Goal: Task Accomplishment & Management: Use online tool/utility

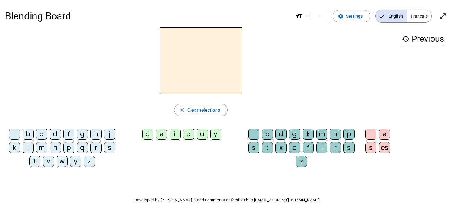
click at [421, 18] on span "Français" at bounding box center [419, 16] width 24 height 12
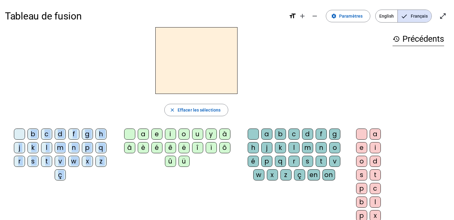
drag, startPoint x: 142, startPoint y: 133, endPoint x: 172, endPoint y: 65, distance: 74.4
click at [172, 65] on div "close [PERSON_NAME] les sélections b c d f g h j k l m n p q r s t v w x z ç a …" at bounding box center [196, 126] width 383 height 199
click at [139, 113] on div "close Effacer les sélections" at bounding box center [196, 110] width 383 height 12
drag, startPoint x: 144, startPoint y: 132, endPoint x: 151, endPoint y: 103, distance: 29.5
click at [153, 98] on div "close [PERSON_NAME] les sélections b c d f g h j k l m n p q r s t v w x z ç a …" at bounding box center [196, 126] width 383 height 199
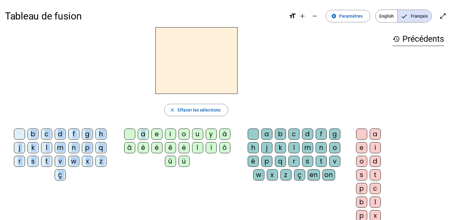
click at [146, 113] on div "close Effacer les sélections" at bounding box center [196, 110] width 383 height 12
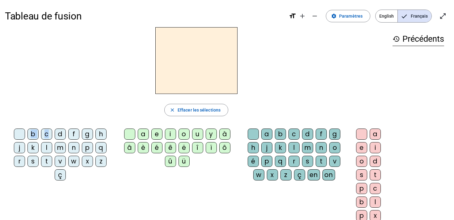
drag, startPoint x: 47, startPoint y: 134, endPoint x: 175, endPoint y: 64, distance: 145.5
click at [175, 64] on div "close [PERSON_NAME] les sélections b c d f g h j k l m n p q r s t v w x z ç a …" at bounding box center [196, 126] width 383 height 199
click at [36, 128] on div "b c d f g h j k l m n p q r s t v w x z ç" at bounding box center [61, 155] width 113 height 59
drag, startPoint x: 33, startPoint y: 132, endPoint x: 36, endPoint y: 132, distance: 3.1
click at [46, 121] on div "close [PERSON_NAME] les sélections b c d f g h j k l m n p q r s t v w x z ç a …" at bounding box center [196, 126] width 383 height 199
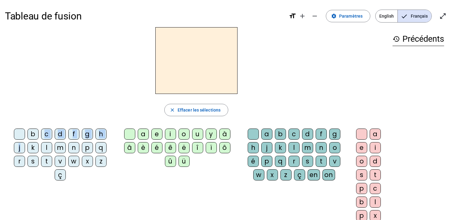
drag, startPoint x: 35, startPoint y: 131, endPoint x: 19, endPoint y: 150, distance: 24.6
click at [19, 150] on div "b c d f g h j k l m n p q r s t v w x z ç" at bounding box center [61, 156] width 108 height 54
click at [92, 90] on div at bounding box center [196, 60] width 383 height 67
click at [442, 13] on mat-icon "open_in_full" at bounding box center [443, 15] width 7 height 7
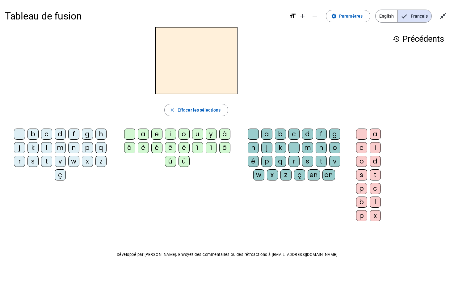
click at [60, 98] on div "close [PERSON_NAME] les sélections b c d f g h j k l m n p q r s t v w x z ç a …" at bounding box center [196, 126] width 383 height 199
click at [349, 18] on span "Paramètres" at bounding box center [350, 15] width 23 height 7
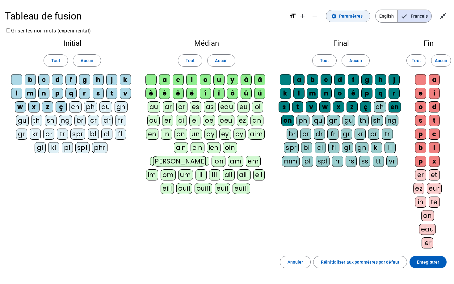
click at [349, 18] on span "Paramètres" at bounding box center [350, 15] width 23 height 7
click at [54, 64] on span at bounding box center [56, 60] width 24 height 15
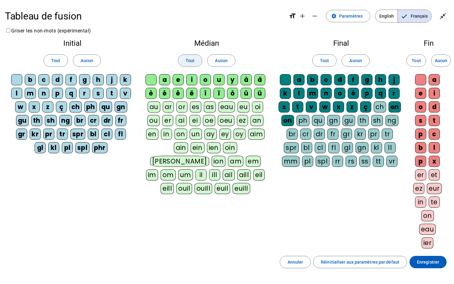
click at [185, 62] on span at bounding box center [190, 60] width 24 height 15
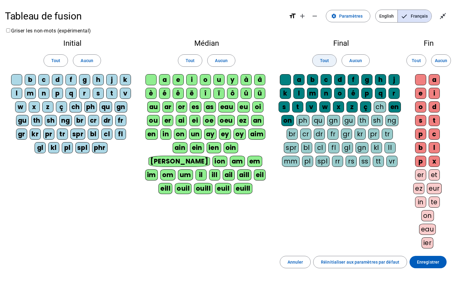
click at [321, 62] on span "Tout" at bounding box center [324, 60] width 9 height 7
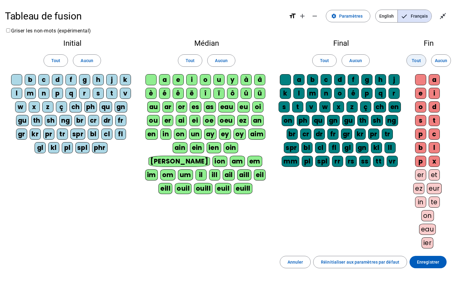
click at [415, 61] on span "Tout" at bounding box center [416, 60] width 9 height 7
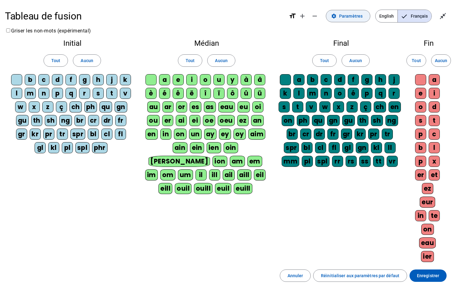
click at [333, 16] on mat-icon "settings" at bounding box center [334, 16] width 6 height 6
click at [422, 220] on span "Enregistrer" at bounding box center [428, 275] width 22 height 7
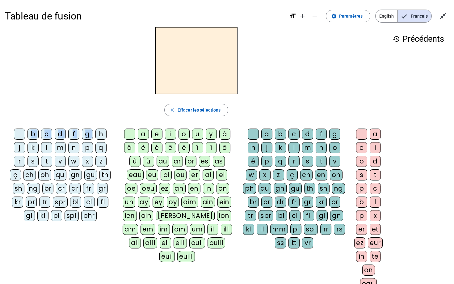
drag, startPoint x: 100, startPoint y: 134, endPoint x: 113, endPoint y: 120, distance: 18.6
click at [115, 117] on div "close Effacer les sélections b c d f g h j k l m n p q r s t v w x z ç ch ph qu…" at bounding box center [196, 167] width 383 height 281
click at [105, 132] on div "h" at bounding box center [101, 134] width 11 height 11
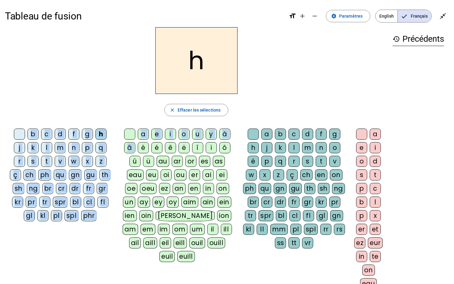
drag, startPoint x: 142, startPoint y: 148, endPoint x: 213, endPoint y: 62, distance: 111.1
click at [213, 62] on div "h close Effacer les sélections b c d f g h j k l m n p q r s t v w x z ç ch ph …" at bounding box center [196, 167] width 383 height 281
click at [213, 62] on h2 "h" at bounding box center [196, 60] width 82 height 67
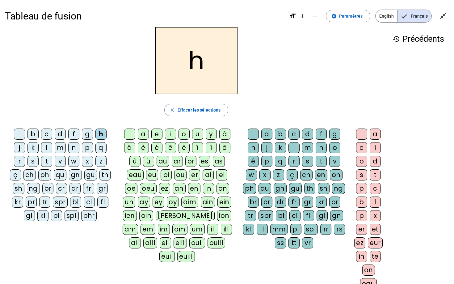
click at [141, 148] on div "è" at bounding box center [143, 147] width 11 height 11
click at [307, 174] on div "ch" at bounding box center [306, 174] width 12 height 11
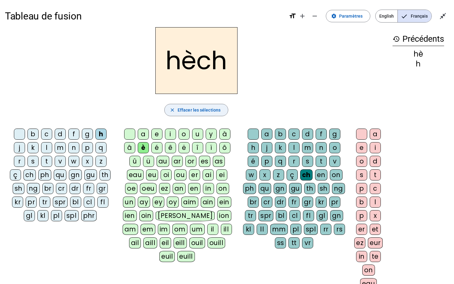
click at [195, 112] on span "Effacer les sélections" at bounding box center [199, 109] width 43 height 7
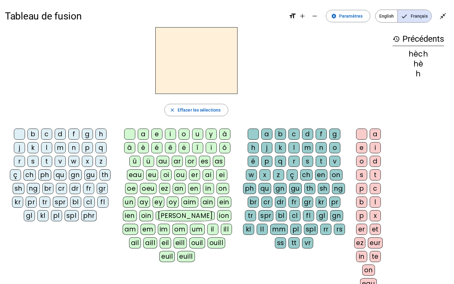
click at [154, 134] on div "e" at bounding box center [156, 134] width 11 height 11
click at [282, 135] on div "b" at bounding box center [280, 134] width 11 height 11
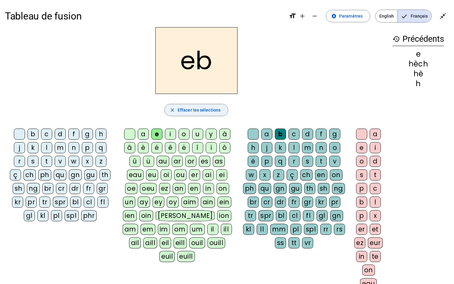
click at [195, 109] on span "Effacer les sélections" at bounding box center [199, 109] width 43 height 7
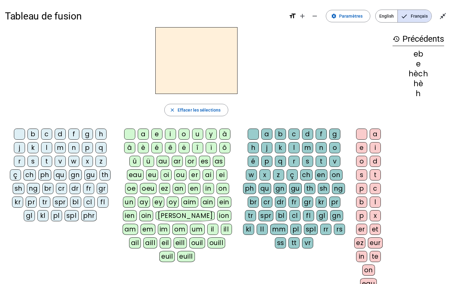
click at [196, 134] on div "u" at bounding box center [197, 134] width 11 height 11
click at [59, 148] on div "m" at bounding box center [60, 147] width 11 height 11
click at [187, 134] on div "o" at bounding box center [184, 134] width 11 height 11
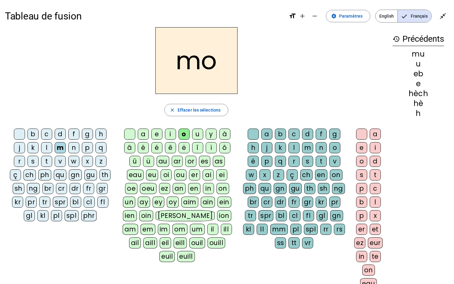
click at [155, 108] on div "close Effacer les sélections" at bounding box center [196, 110] width 383 height 12
click at [445, 13] on mat-icon "close_fullscreen" at bounding box center [443, 15] width 7 height 7
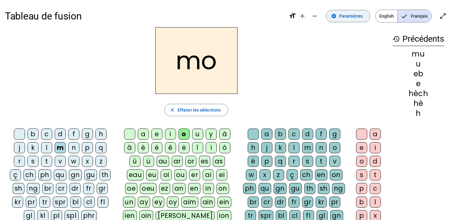
click at [349, 17] on span "Paramètres" at bounding box center [350, 15] width 23 height 7
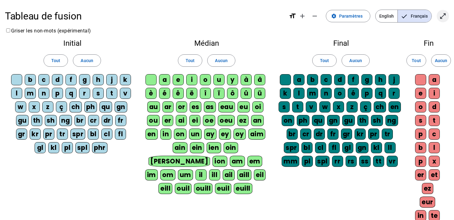
click at [444, 17] on mat-icon "open_in_full" at bounding box center [443, 15] width 7 height 7
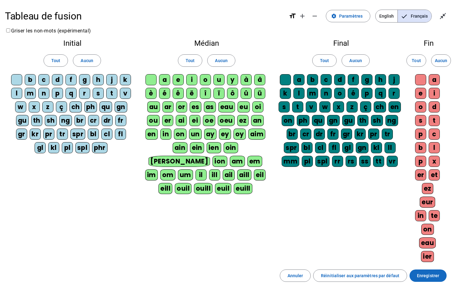
click at [424, 220] on span "Enregistrer" at bounding box center [428, 275] width 22 height 7
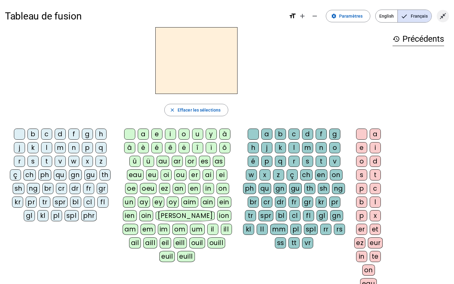
click at [442, 16] on mat-icon "close_fullscreen" at bounding box center [443, 15] width 7 height 7
